Goal: Transaction & Acquisition: Purchase product/service

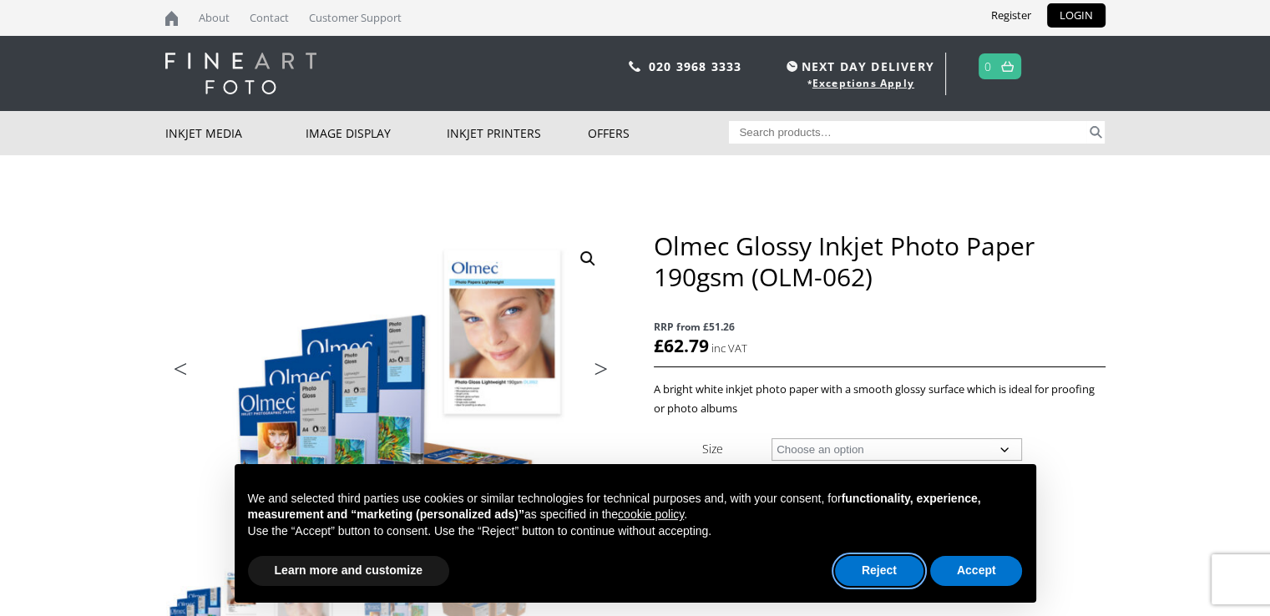
click at [884, 570] on button "Reject" at bounding box center [879, 571] width 88 height 30
click at [888, 570] on p "Share with a friend" at bounding box center [935, 566] width 113 height 19
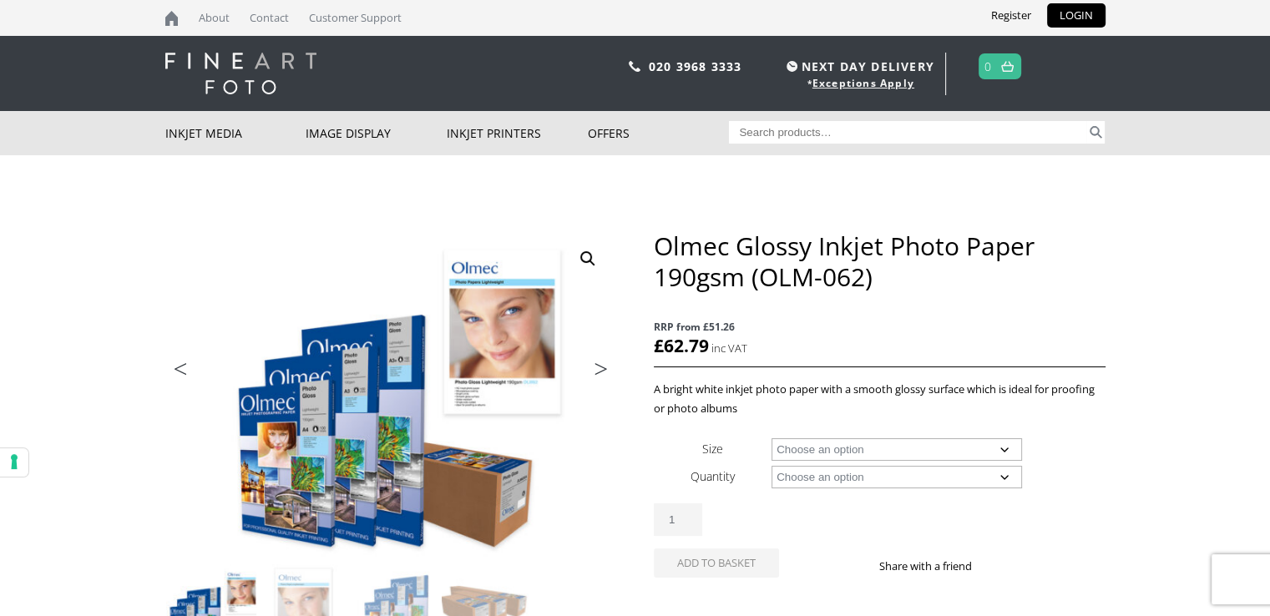
click at [1000, 452] on select "Choose an option 17" Wide Roll 24" Wide Roll 36" Wide Roll" at bounding box center [896, 449] width 250 height 23
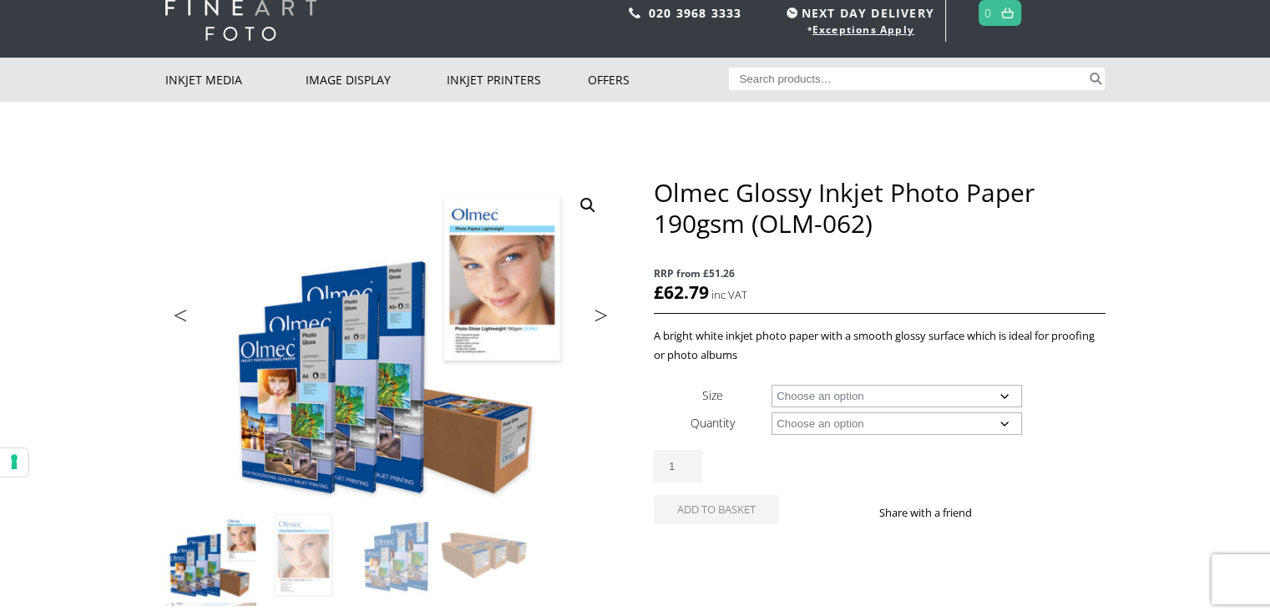
scroll to position [83, 0]
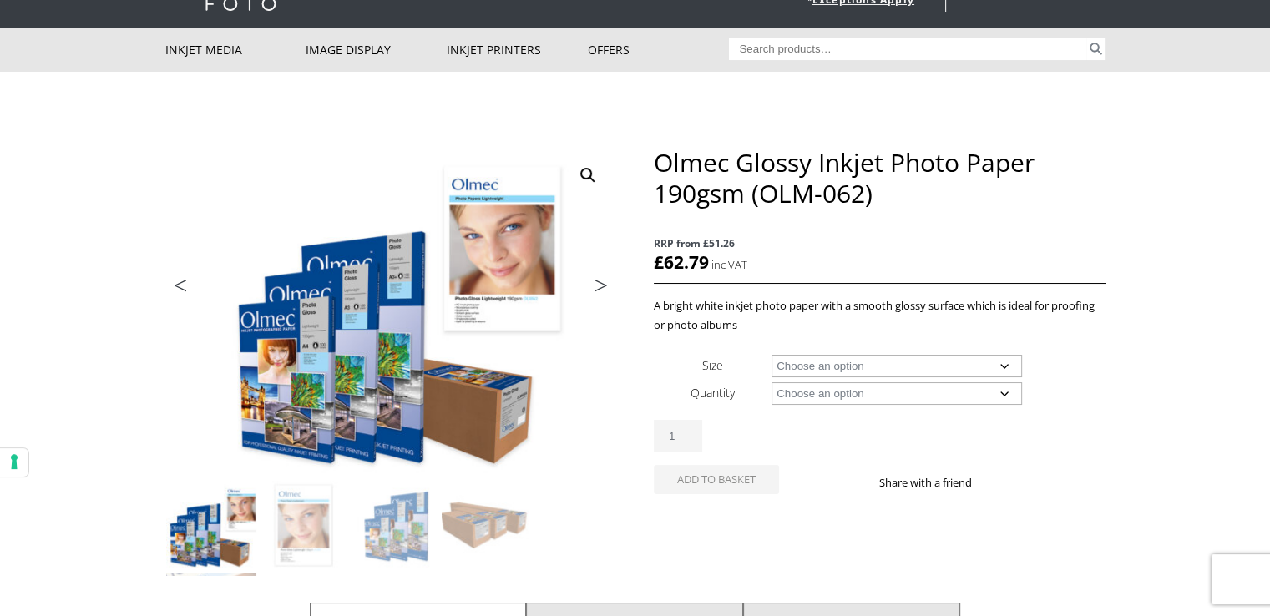
click at [860, 363] on select "Choose an option 17" Wide Roll 24" Wide Roll 36" Wide Roll" at bounding box center [896, 366] width 250 height 23
click at [771, 355] on select "Choose an option 17" Wide Roll 24" Wide Roll 36" Wide Roll" at bounding box center [896, 366] width 250 height 23
select select "24-wide-roll"
click at [829, 394] on select "Choose an option 30m" at bounding box center [896, 393] width 250 height 23
select select "30m"
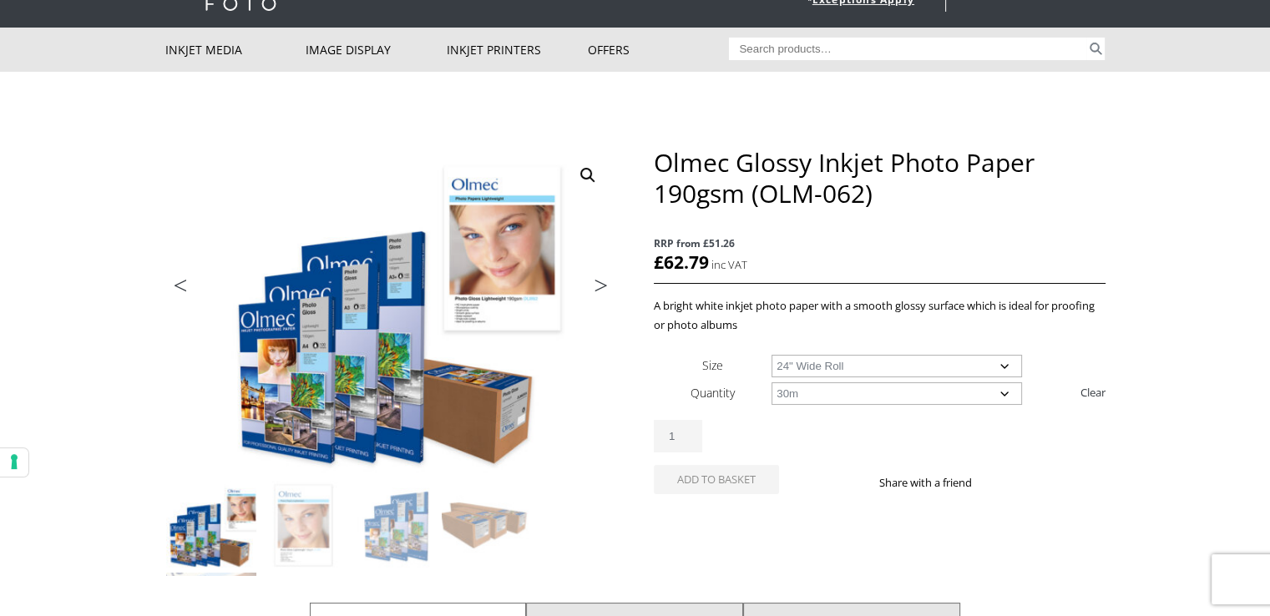
click at [771, 382] on select "Choose an option 30m" at bounding box center [896, 393] width 250 height 23
select select "24-wide-roll"
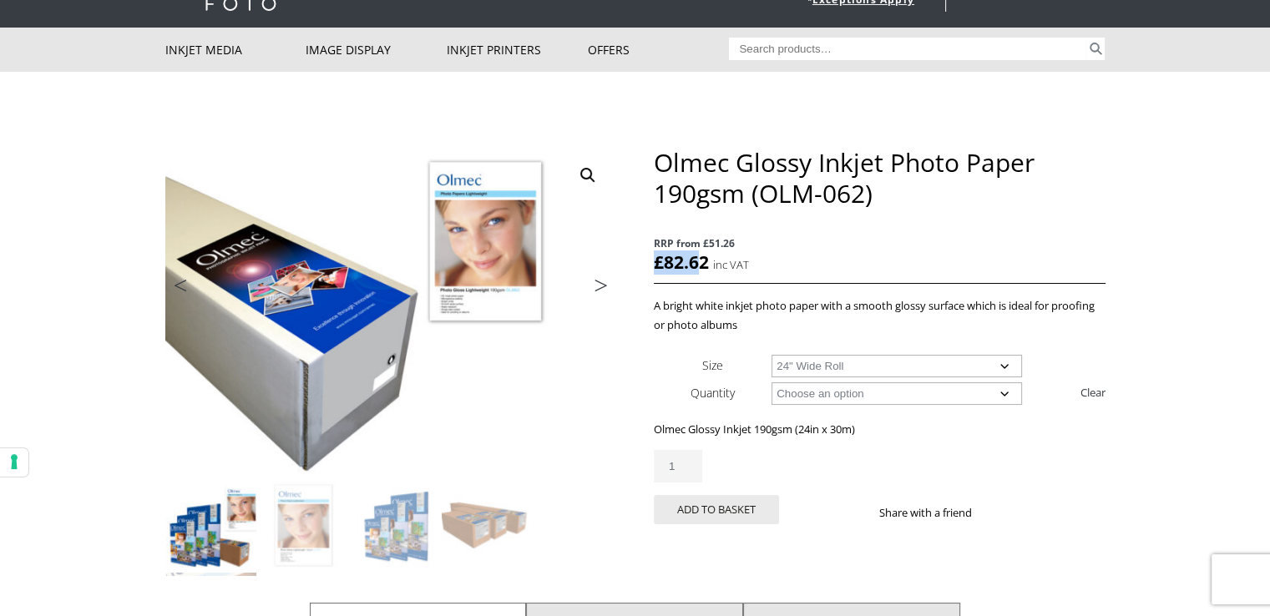
drag, startPoint x: 655, startPoint y: 263, endPoint x: 700, endPoint y: 261, distance: 45.1
click at [700, 261] on bdi "£ 82.62" at bounding box center [681, 261] width 55 height 23
click at [825, 258] on p "RRP from £51.26 £ 82.62 inc VAT" at bounding box center [879, 254] width 451 height 58
